Goal: Find specific page/section: Find specific page/section

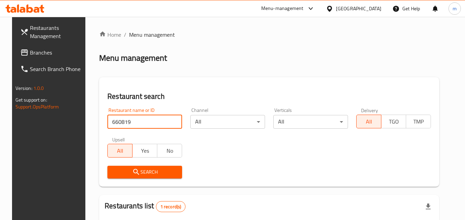
scroll to position [80, 0]
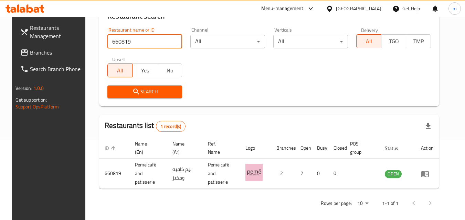
click at [365, 8] on div "[GEOGRAPHIC_DATA]" at bounding box center [358, 9] width 45 height 8
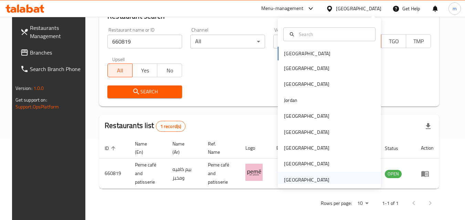
click at [315, 180] on div "[GEOGRAPHIC_DATA]" at bounding box center [306, 180] width 45 height 8
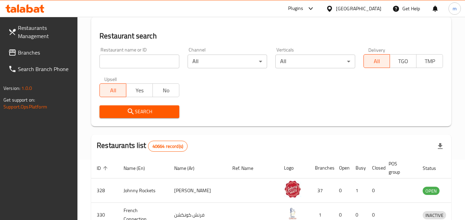
scroll to position [80, 0]
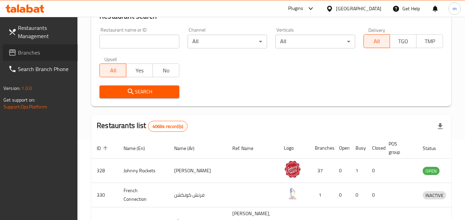
click at [28, 49] on span "Branches" at bounding box center [45, 52] width 54 height 8
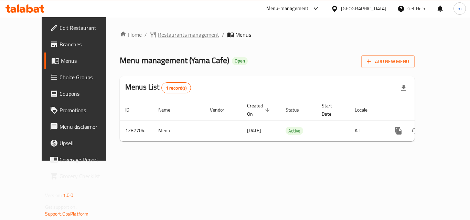
click at [161, 36] on span "Restaurants management" at bounding box center [188, 35] width 61 height 8
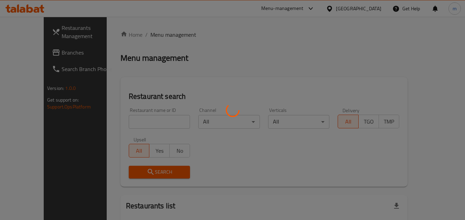
click at [139, 129] on div at bounding box center [232, 110] width 465 height 220
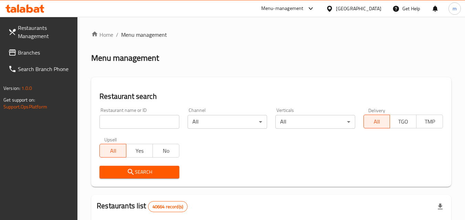
click at [136, 122] on input "search" at bounding box center [138, 122] width 79 height 14
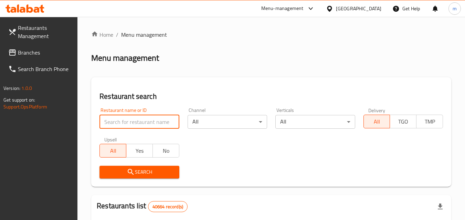
click at [136, 122] on input "search" at bounding box center [138, 122] width 79 height 14
paste input "696841"
type input "696841"
click button "Search" at bounding box center [138, 172] width 79 height 13
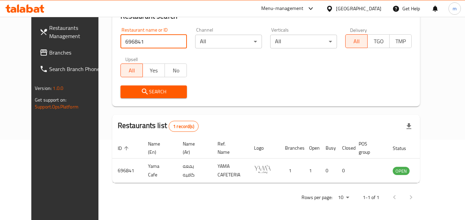
scroll to position [80, 0]
click at [355, 13] on div "[GEOGRAPHIC_DATA]" at bounding box center [353, 8] width 66 height 17
click at [342, 4] on div "[GEOGRAPHIC_DATA]" at bounding box center [353, 8] width 66 height 17
click at [355, 4] on div "[GEOGRAPHIC_DATA]" at bounding box center [353, 8] width 66 height 17
click at [354, 6] on div "[GEOGRAPHIC_DATA]" at bounding box center [358, 9] width 45 height 8
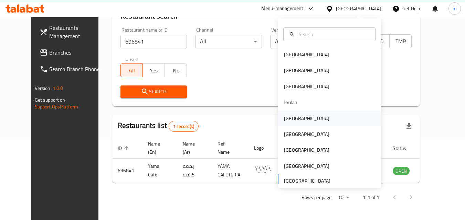
click at [284, 116] on div "[GEOGRAPHIC_DATA]" at bounding box center [306, 119] width 45 height 8
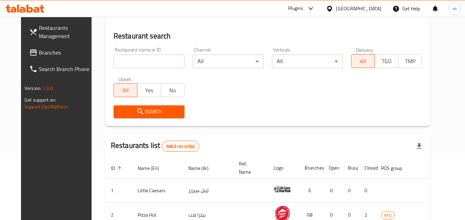
scroll to position [80, 0]
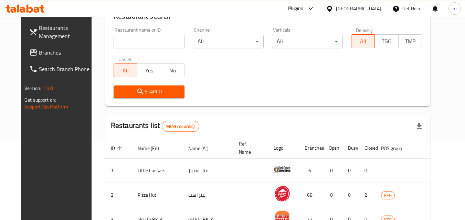
click at [39, 52] on span "Branches" at bounding box center [66, 52] width 54 height 8
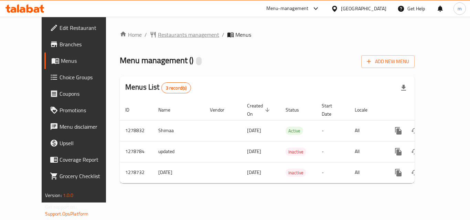
click at [158, 34] on span "Restaurants management" at bounding box center [188, 35] width 61 height 8
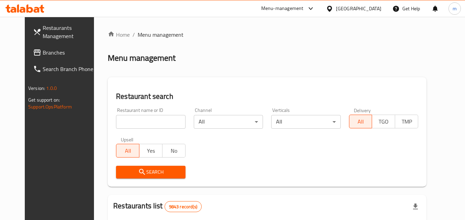
click at [119, 116] on div "Home / Menu management Menu management Restaurant search Restaurant name or ID …" at bounding box center [267, 213] width 318 height 365
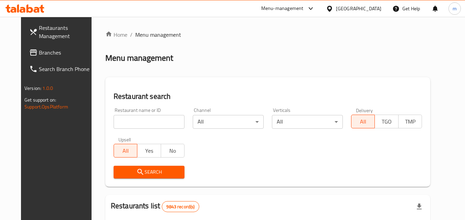
click at [119, 116] on input "search" at bounding box center [149, 122] width 71 height 14
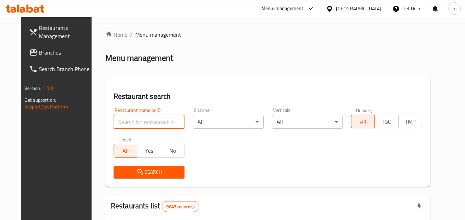
paste input "693015"
type input "693015"
click button "Search" at bounding box center [149, 172] width 71 height 13
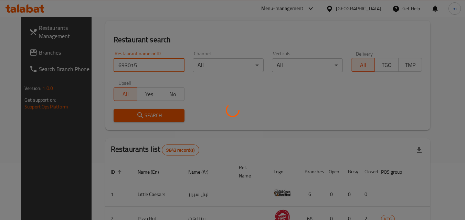
scroll to position [80, 0]
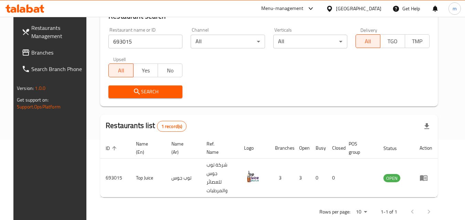
click at [369, 9] on div "[GEOGRAPHIC_DATA]" at bounding box center [358, 9] width 45 height 8
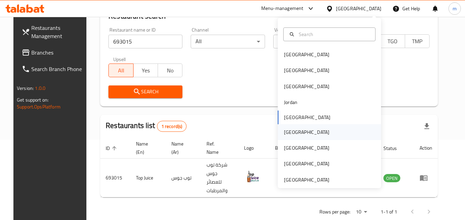
click at [288, 131] on div "[GEOGRAPHIC_DATA]" at bounding box center [306, 133] width 45 height 8
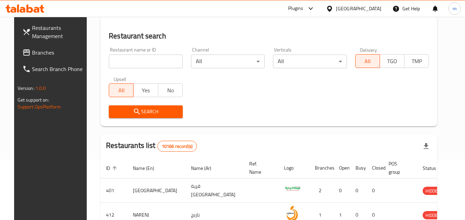
scroll to position [80, 0]
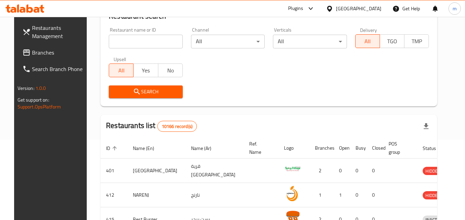
click at [32, 51] on span "Branches" at bounding box center [59, 52] width 54 height 8
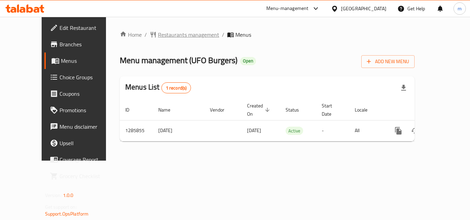
click at [158, 36] on span "Restaurants management" at bounding box center [188, 35] width 61 height 8
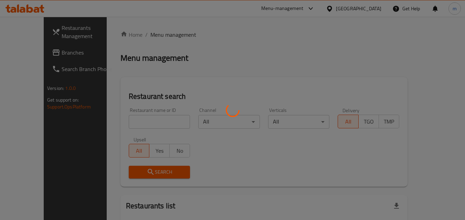
click at [132, 117] on div at bounding box center [232, 110] width 465 height 220
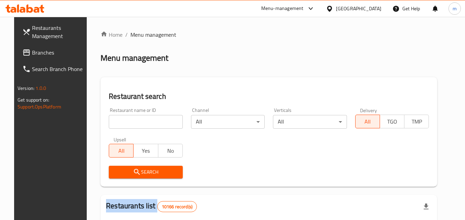
click at [132, 117] on input "search" at bounding box center [146, 122] width 74 height 14
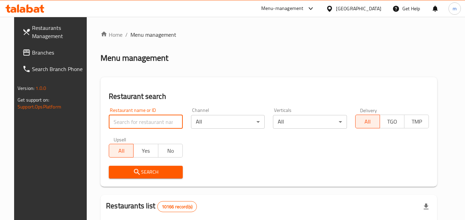
paste input "696103"
type input "696103"
click button "Search" at bounding box center [146, 172] width 74 height 13
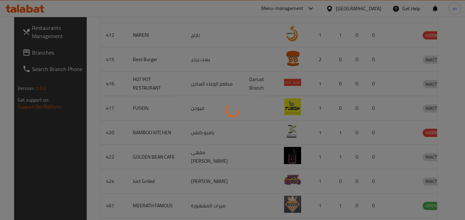
scroll to position [80, 0]
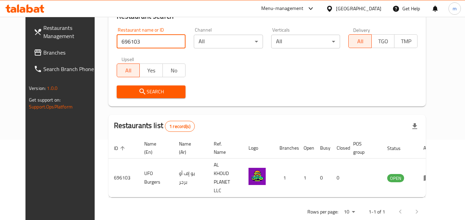
click at [370, 9] on div "[GEOGRAPHIC_DATA]" at bounding box center [358, 9] width 45 height 8
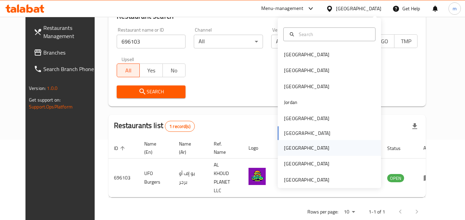
click at [290, 148] on div "[GEOGRAPHIC_DATA]" at bounding box center [306, 148] width 45 height 8
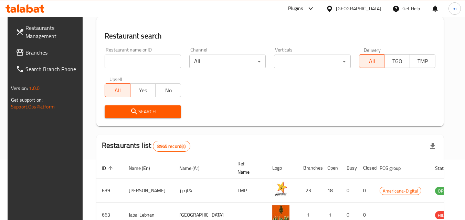
scroll to position [80, 0]
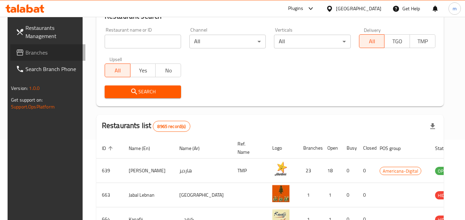
click at [35, 51] on span "Branches" at bounding box center [52, 52] width 54 height 8
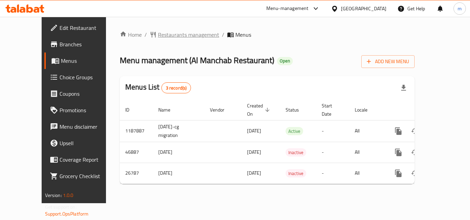
click at [163, 31] on span "Restaurants management" at bounding box center [188, 35] width 61 height 8
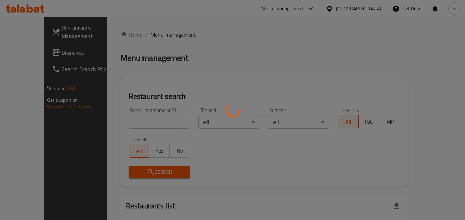
click at [133, 117] on div at bounding box center [232, 110] width 465 height 220
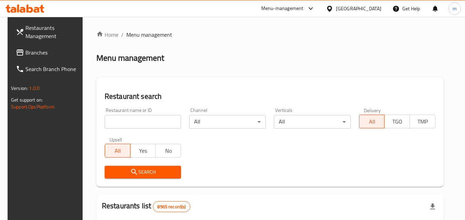
click at [133, 117] on input "search" at bounding box center [143, 122] width 76 height 14
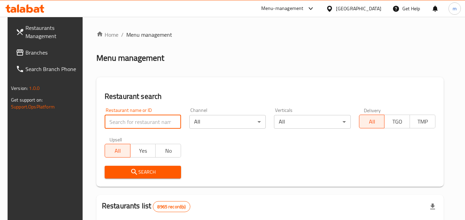
paste input "13962"
type input "13962"
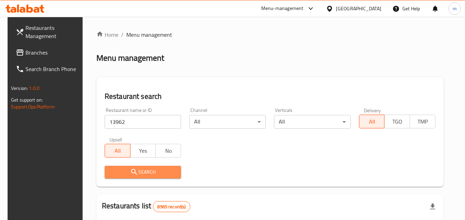
click at [147, 171] on span "Search" at bounding box center [142, 172] width 65 height 9
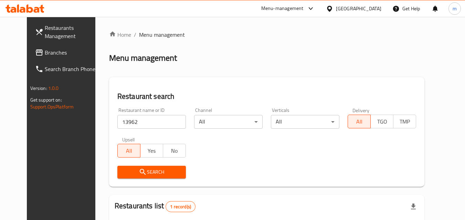
click at [369, 9] on div "[GEOGRAPHIC_DATA]" at bounding box center [358, 9] width 45 height 8
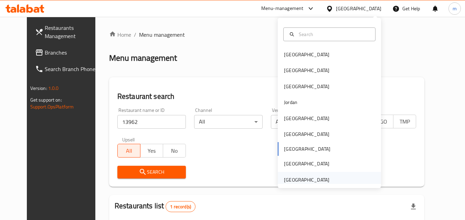
click at [315, 178] on div "[GEOGRAPHIC_DATA]" at bounding box center [306, 180] width 45 height 8
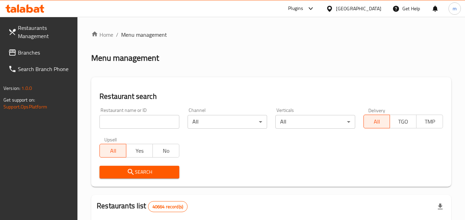
drag, startPoint x: 31, startPoint y: 47, endPoint x: 24, endPoint y: 154, distance: 107.9
click at [31, 47] on link "Branches" at bounding box center [40, 52] width 75 height 17
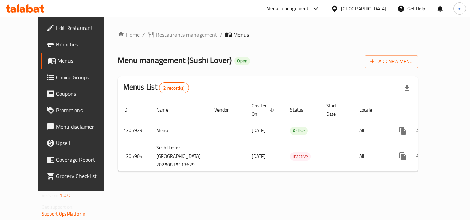
click at [156, 35] on span "Restaurants management" at bounding box center [186, 35] width 61 height 8
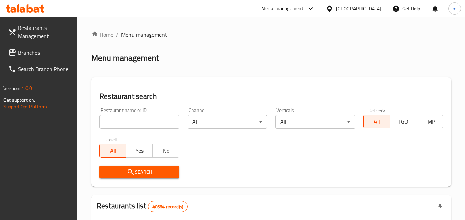
click at [130, 119] on div at bounding box center [232, 110] width 465 height 220
click at [130, 119] on input "search" at bounding box center [138, 122] width 79 height 14
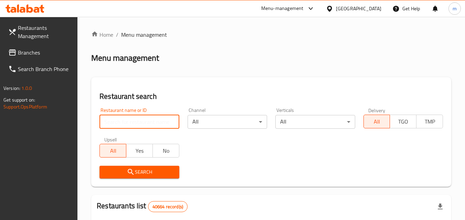
paste input "703915"
type input "703915"
click button "Search" at bounding box center [138, 172] width 79 height 13
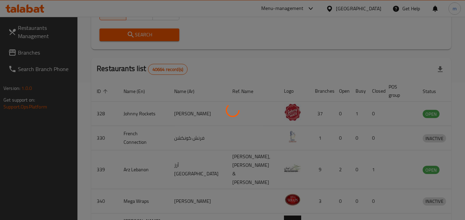
scroll to position [86, 0]
